Goal: Task Accomplishment & Management: Use online tool/utility

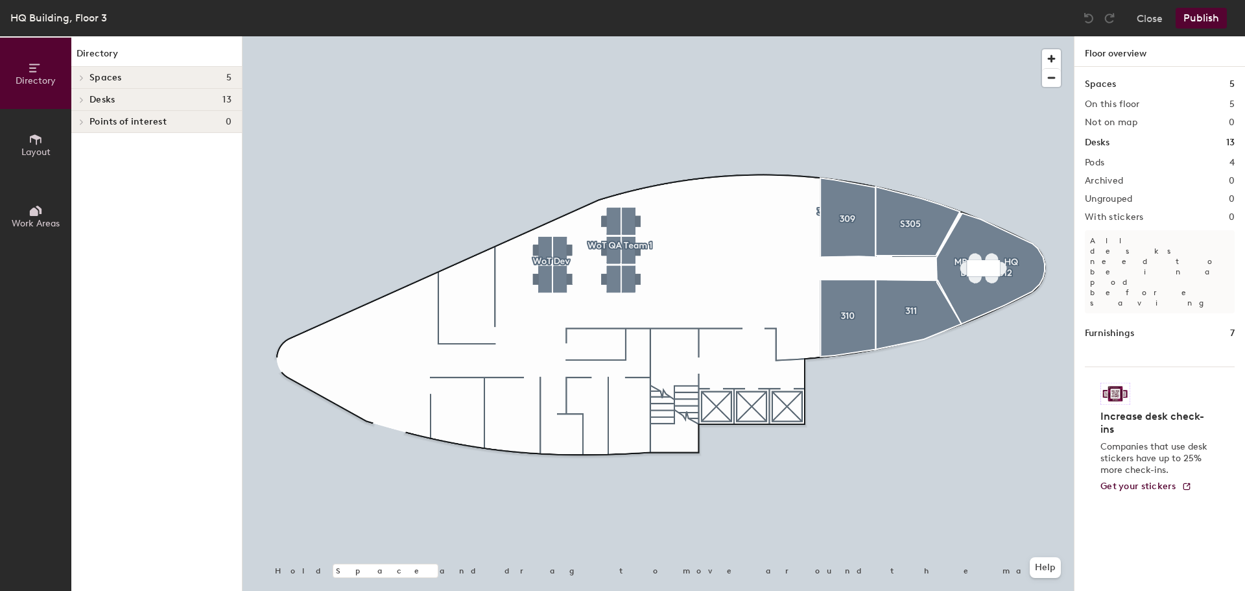
click at [33, 154] on span "Layout" at bounding box center [35, 152] width 29 height 11
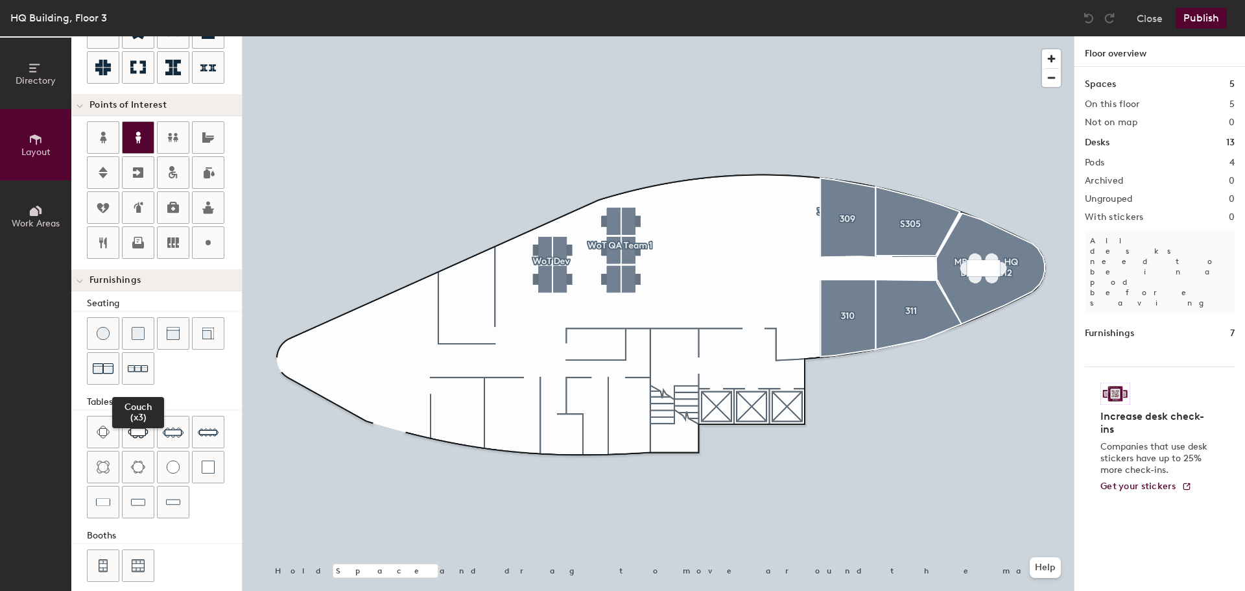
scroll to position [228, 0]
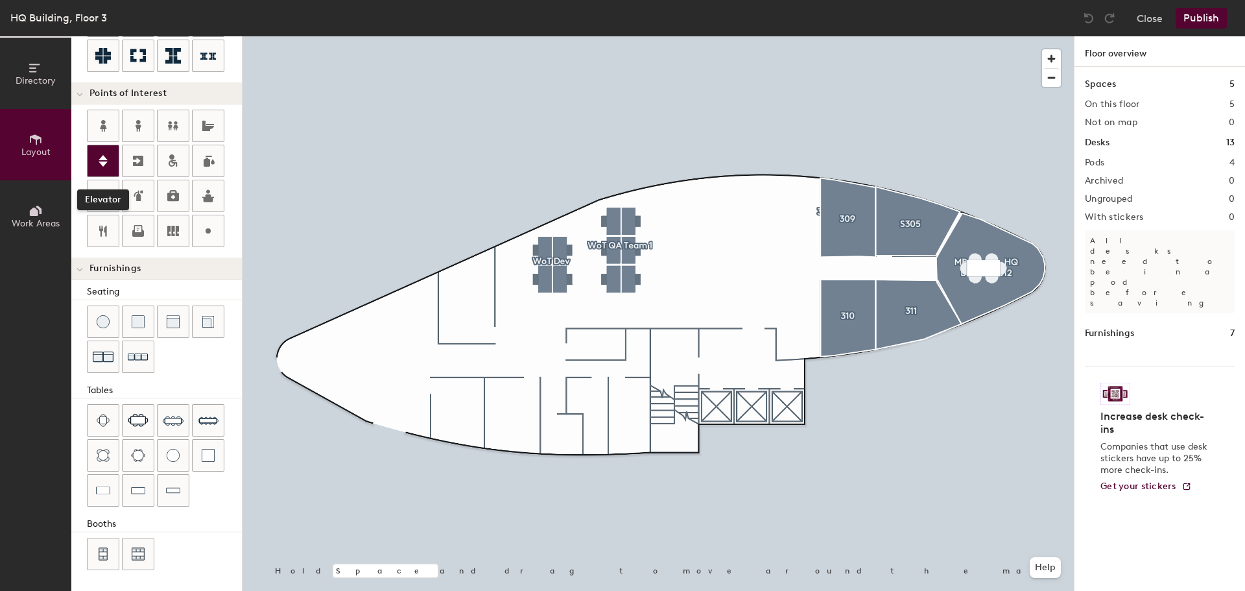
click at [104, 166] on icon at bounding box center [103, 161] width 16 height 16
click at [725, 408] on span "Edit" at bounding box center [720, 411] width 34 height 22
type input "20"
type input "A"
click at [112, 164] on div at bounding box center [103, 160] width 31 height 31
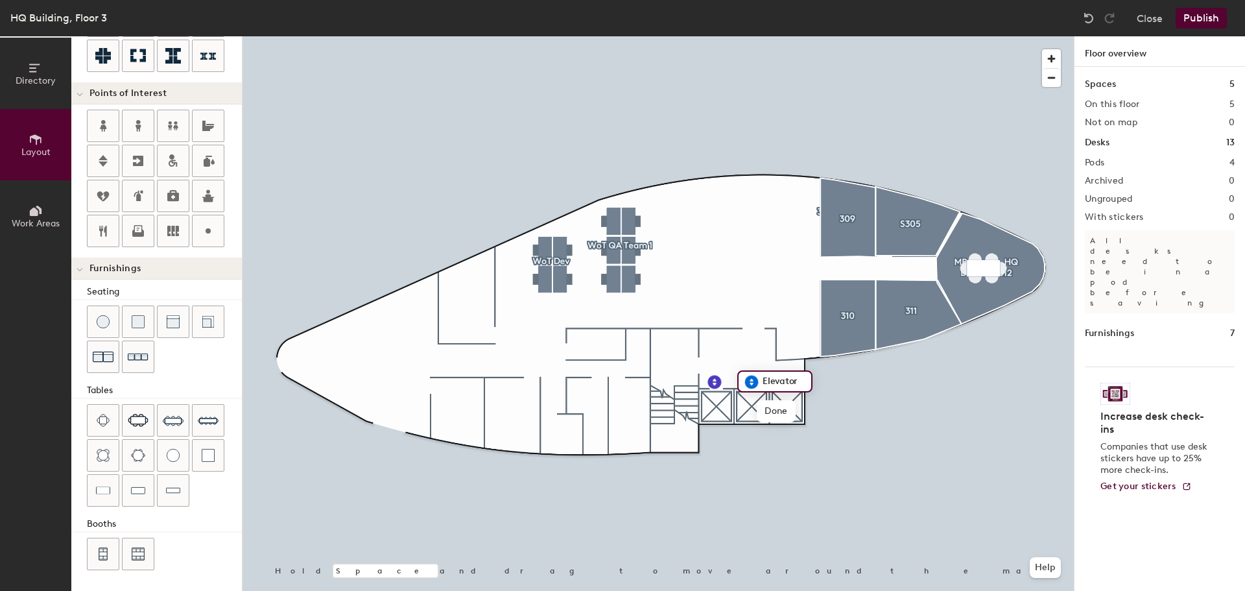
type input "20"
type input "B"
click at [107, 167] on icon at bounding box center [103, 161] width 16 height 16
type input "20"
type input "Service"
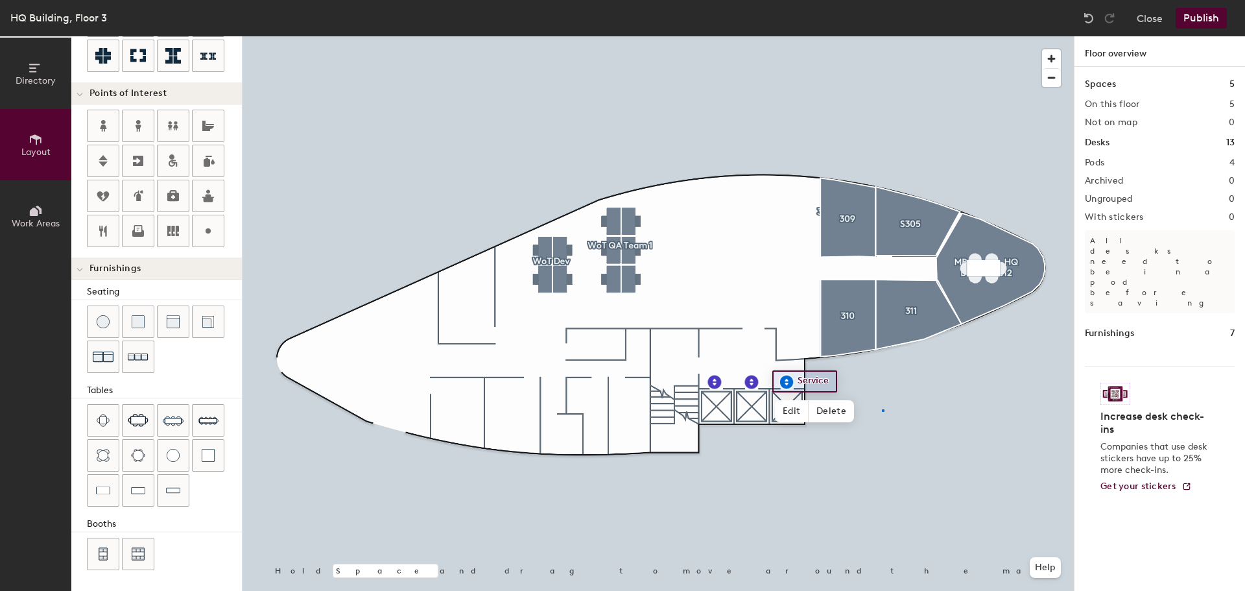
click at [882, 36] on div at bounding box center [657, 36] width 831 height 0
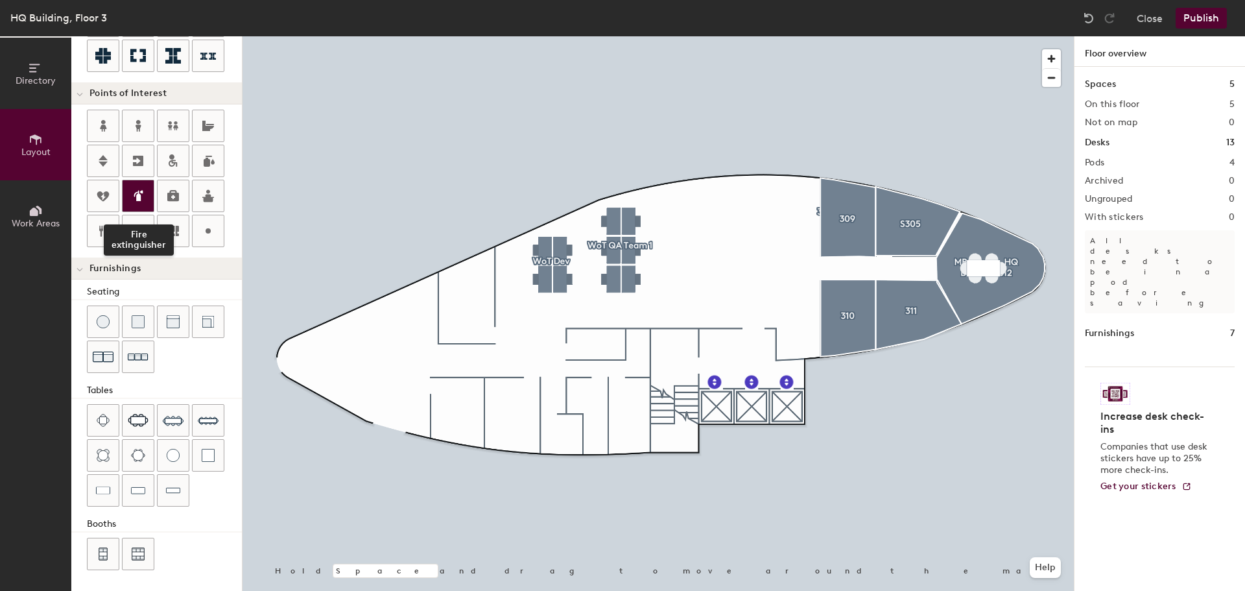
click at [133, 194] on icon at bounding box center [138, 196] width 16 height 16
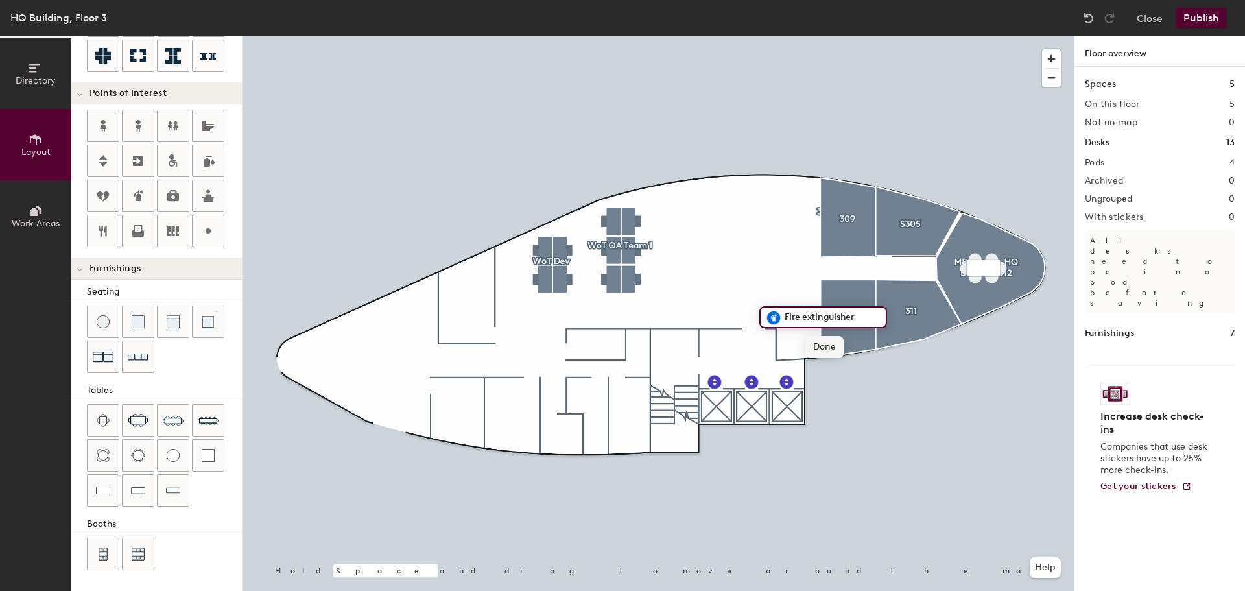
type input "20"
click at [781, 349] on span "Edit" at bounding box center [779, 347] width 34 height 22
click at [773, 343] on span "Edit" at bounding box center [779, 347] width 34 height 22
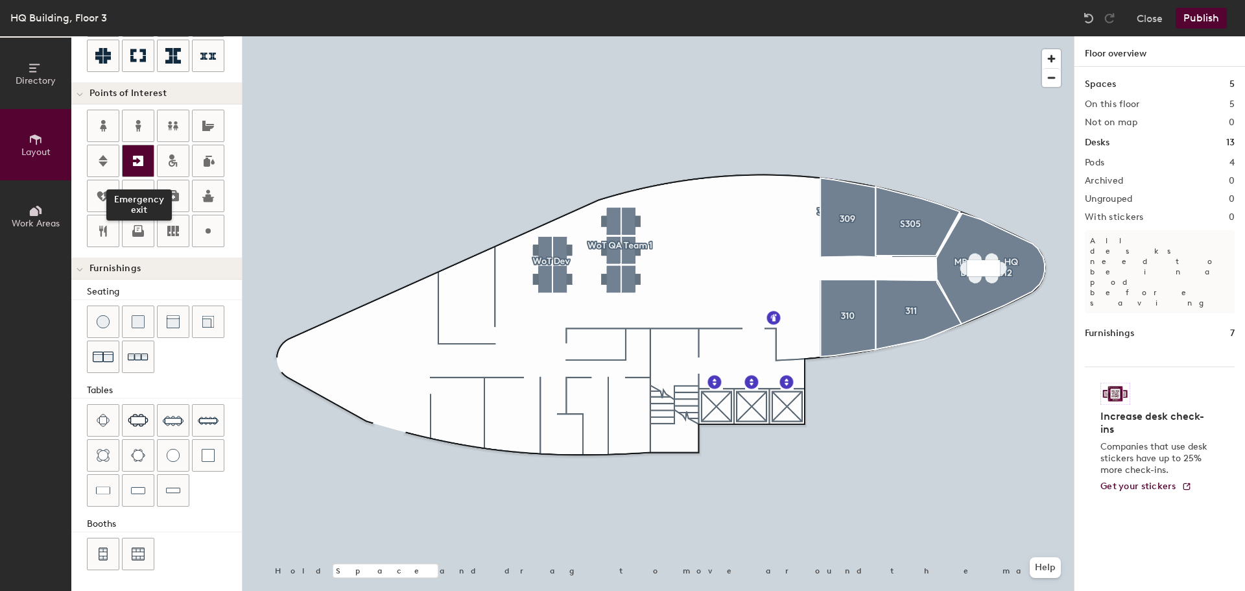
click at [131, 163] on icon at bounding box center [138, 161] width 16 height 16
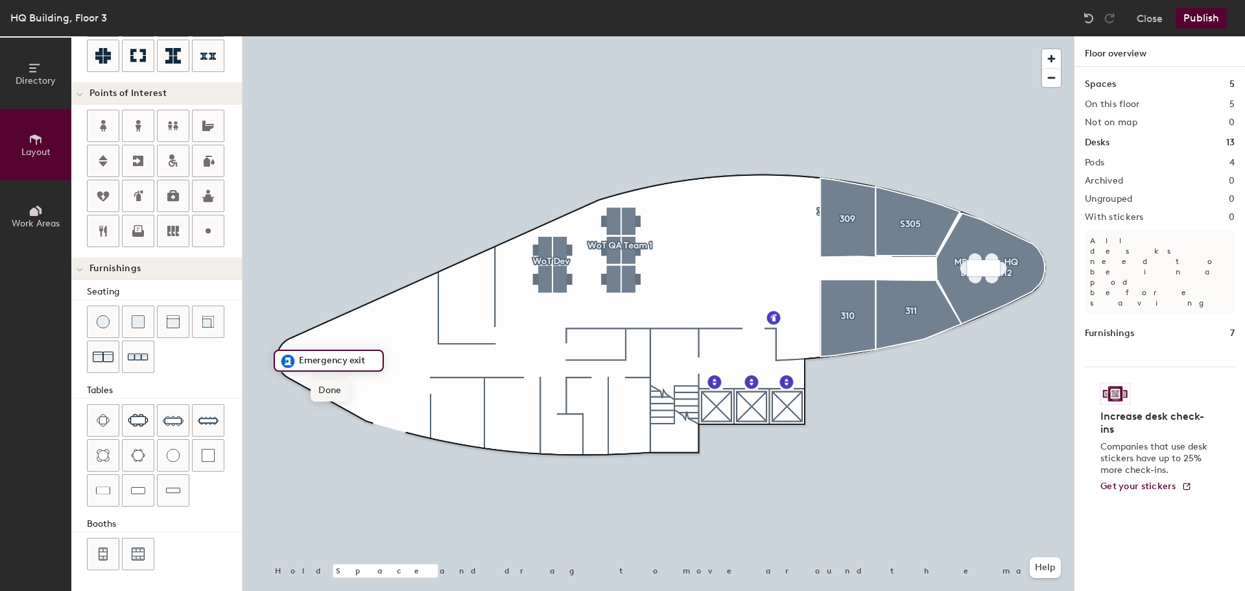
click at [336, 393] on span "Done" at bounding box center [330, 390] width 38 height 22
click at [106, 231] on icon at bounding box center [103, 231] width 8 height 11
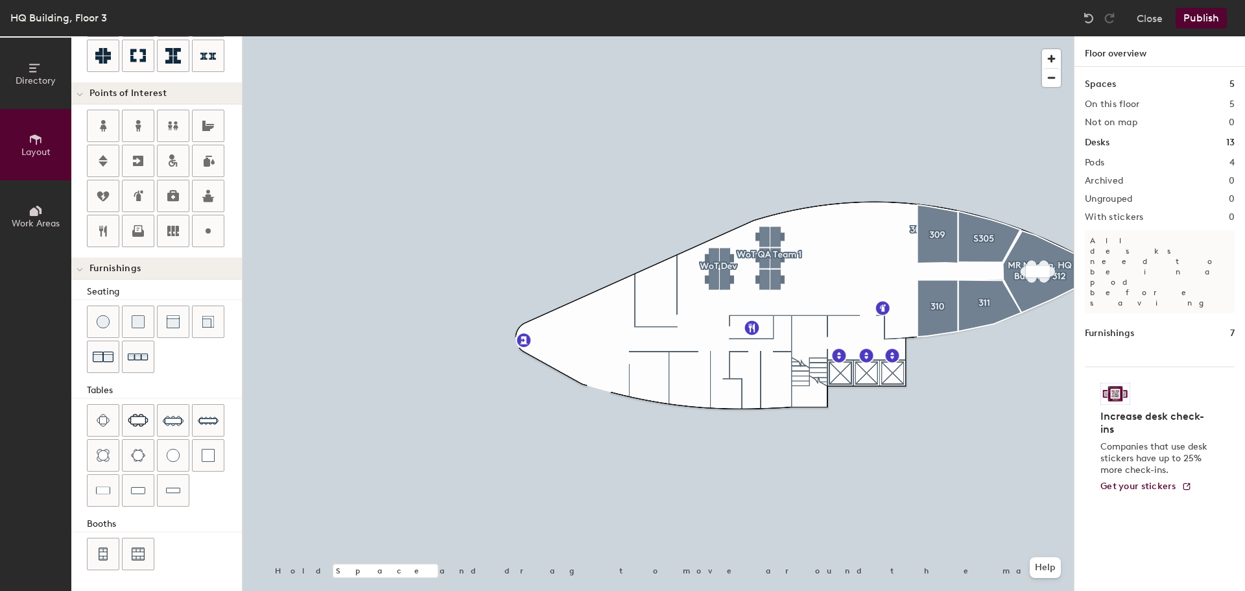
click at [1208, 13] on button "Publish" at bounding box center [1200, 18] width 51 height 21
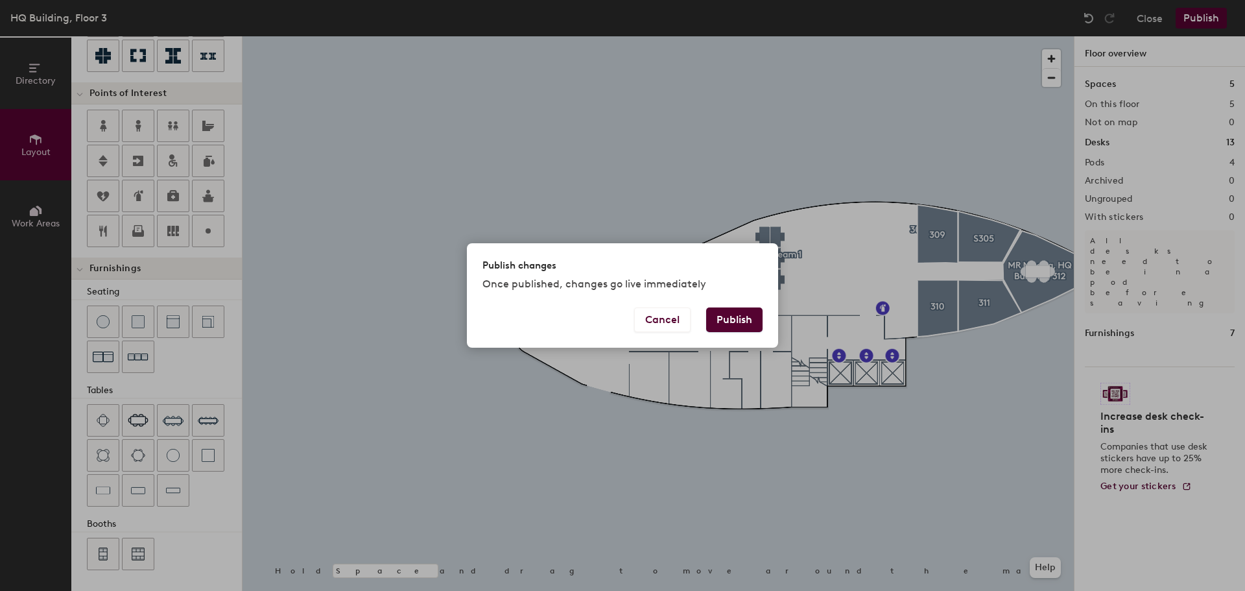
click at [749, 316] on button "Publish" at bounding box center [734, 319] width 56 height 25
type input "20"
